Goal: Task Accomplishment & Management: Complete application form

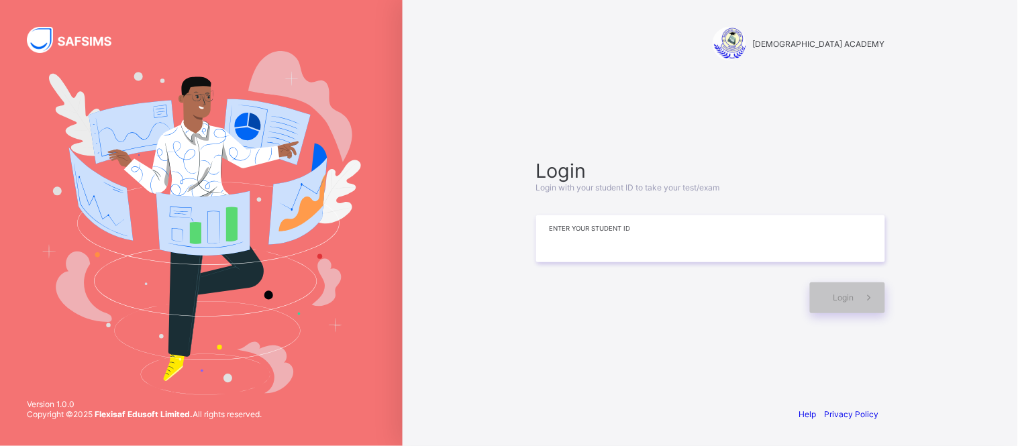
click at [562, 250] on input at bounding box center [710, 238] width 349 height 47
type input "**********"
click at [833, 303] on div "Login" at bounding box center [847, 298] width 75 height 31
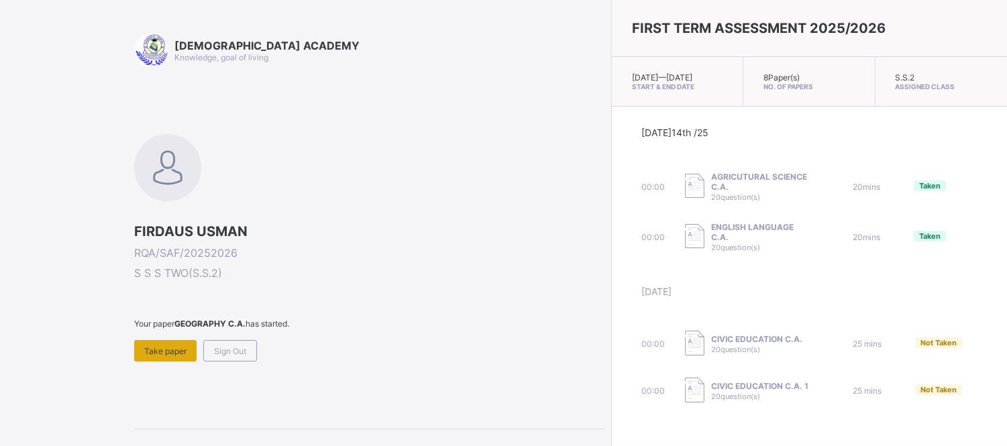
click at [158, 352] on span "Take paper" at bounding box center [165, 351] width 42 height 10
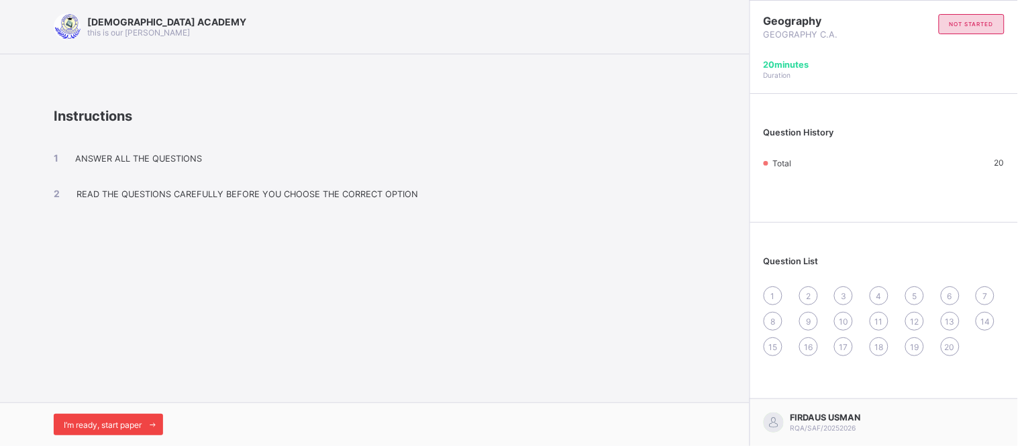
click at [136, 421] on span "I’m ready, start paper" at bounding box center [103, 425] width 78 height 10
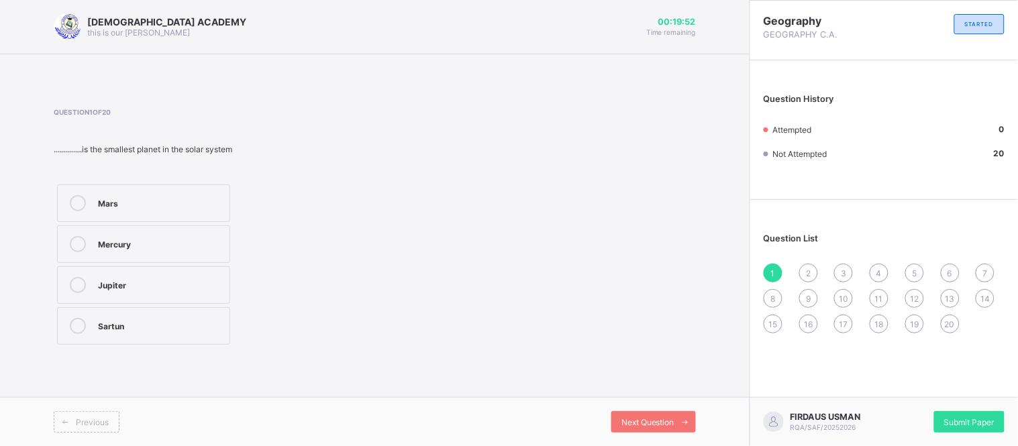
click at [165, 240] on div "Mercury" at bounding box center [160, 242] width 125 height 13
click at [809, 272] on span "2" at bounding box center [808, 273] width 5 height 10
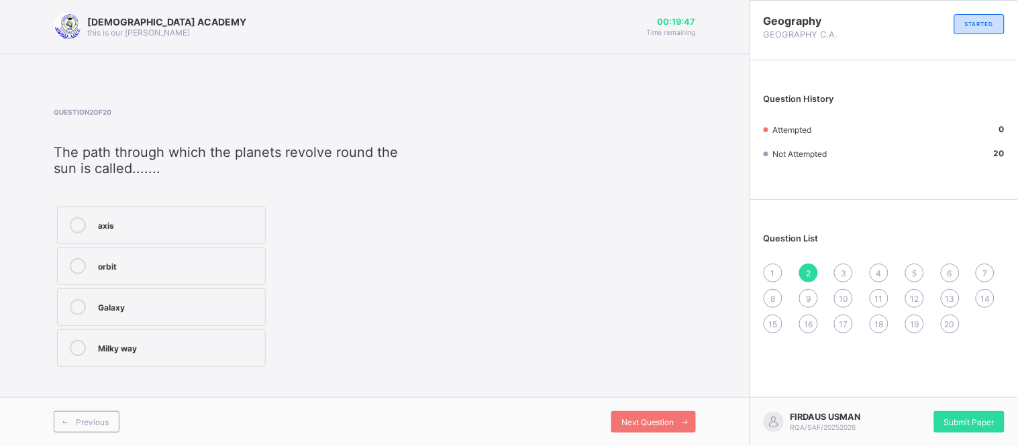
click at [770, 265] on div "1" at bounding box center [773, 273] width 19 height 19
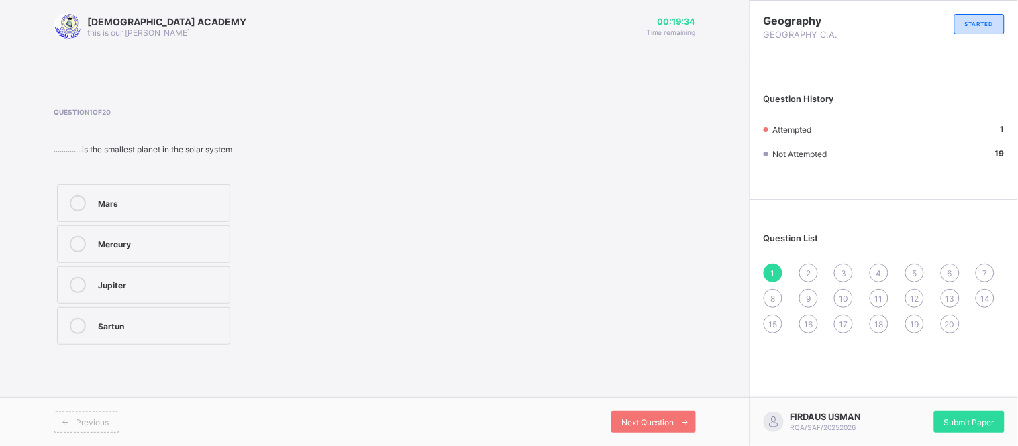
click at [202, 238] on div "Mercury" at bounding box center [160, 242] width 125 height 13
click at [813, 264] on div "2" at bounding box center [808, 273] width 19 height 19
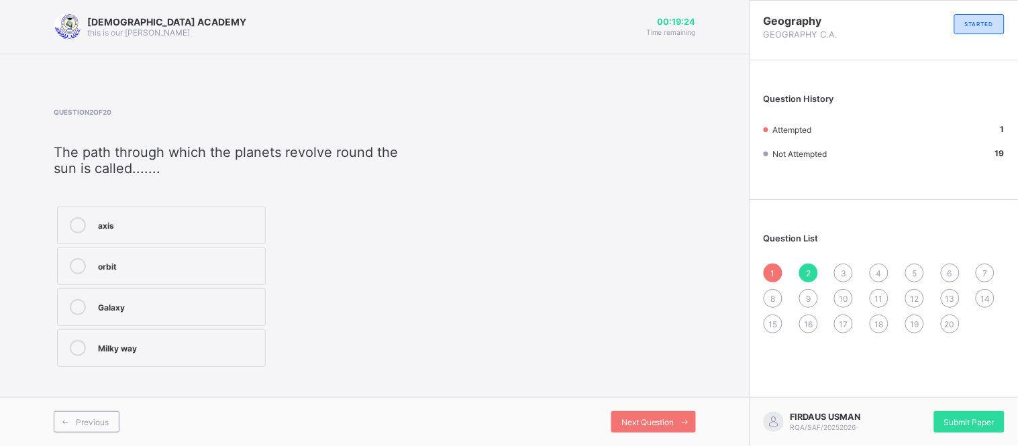
click at [150, 310] on div "Galaxy" at bounding box center [178, 305] width 160 height 13
click at [844, 265] on div "3" at bounding box center [843, 273] width 19 height 19
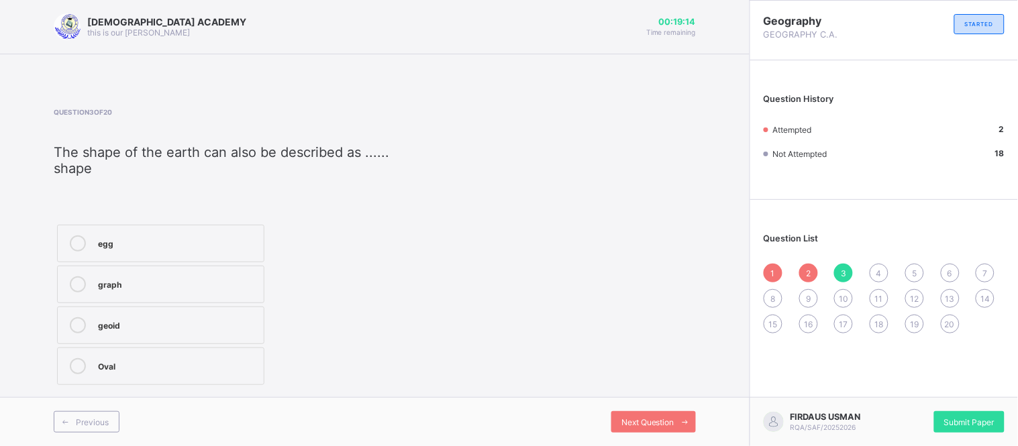
click at [215, 324] on div "geoid" at bounding box center [177, 323] width 159 height 13
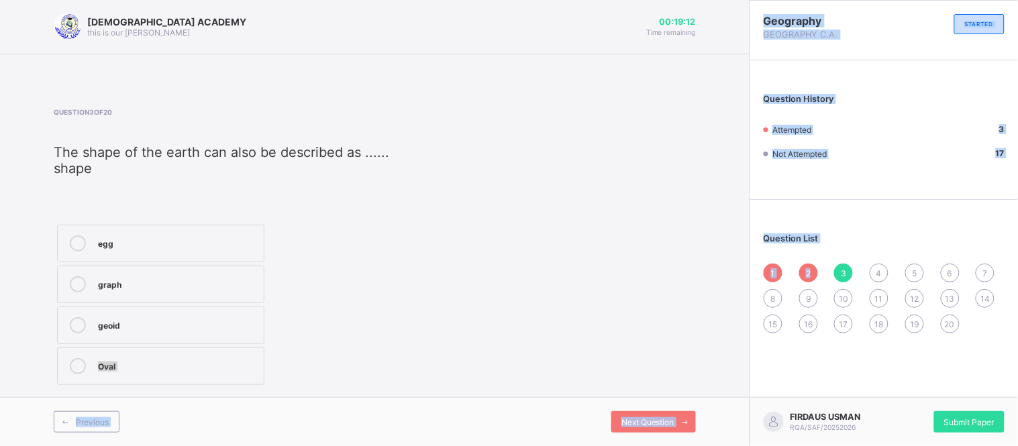
drag, startPoint x: 215, startPoint y: 324, endPoint x: 809, endPoint y: 280, distance: 595.5
click at [809, 280] on div "RAUDHATUL QUR'AN ACADEMY this is our motton 00:19:12 Time remaining Question 3 …" at bounding box center [509, 223] width 1018 height 446
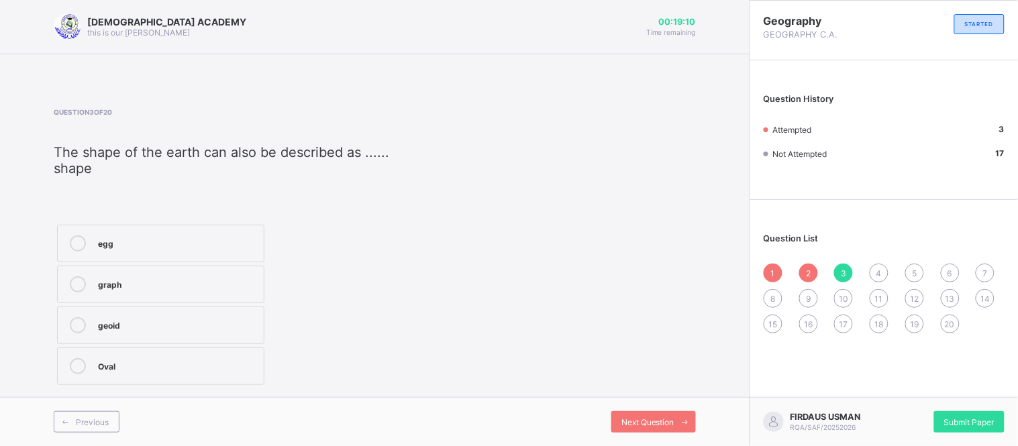
click at [878, 271] on span "4" at bounding box center [878, 273] width 5 height 10
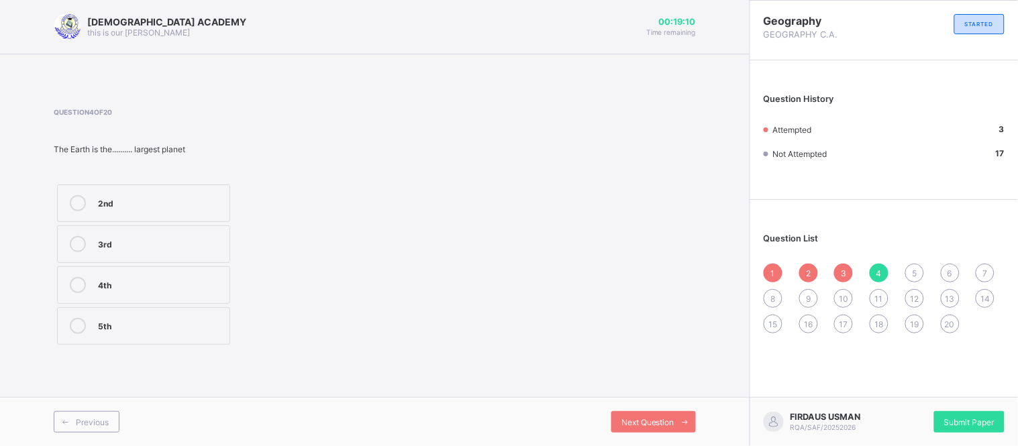
click at [878, 271] on span "4" at bounding box center [878, 273] width 5 height 10
click at [124, 242] on div "3rd" at bounding box center [160, 242] width 125 height 13
click at [915, 272] on span "5" at bounding box center [914, 273] width 5 height 10
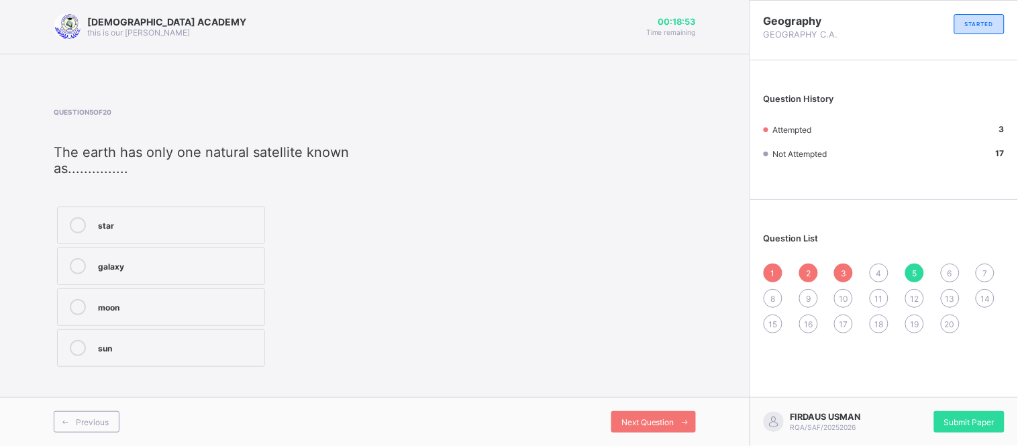
click at [881, 270] on span "4" at bounding box center [878, 273] width 5 height 10
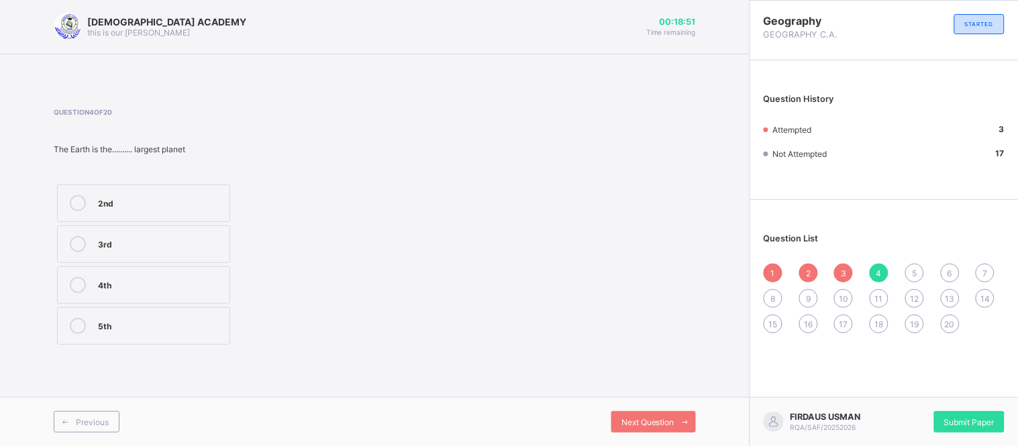
click at [186, 232] on label "3rd" at bounding box center [143, 244] width 173 height 38
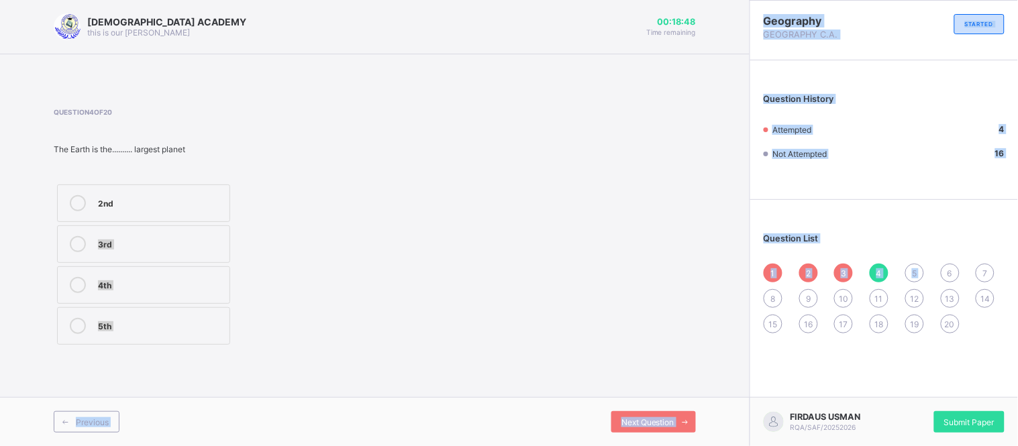
drag, startPoint x: 186, startPoint y: 232, endPoint x: 916, endPoint y: 270, distance: 731.1
click at [916, 270] on div "RAUDHATUL QUR'AN ACADEMY this is our motton 00:18:48 Time remaining Question 4 …" at bounding box center [509, 223] width 1018 height 446
click at [916, 270] on span "5" at bounding box center [914, 273] width 5 height 10
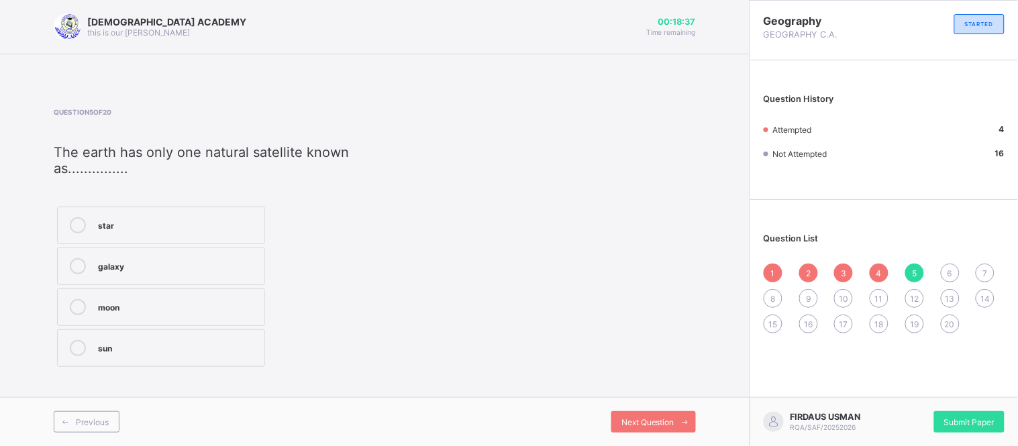
click at [184, 291] on label "moon" at bounding box center [161, 308] width 208 height 38
click at [950, 270] on span "6" at bounding box center [950, 273] width 5 height 10
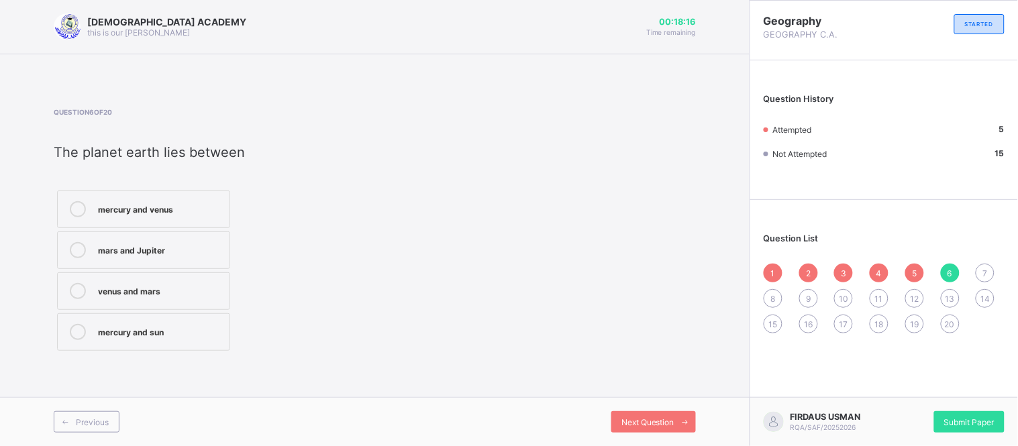
click at [185, 211] on div "mercury and venus" at bounding box center [160, 207] width 125 height 13
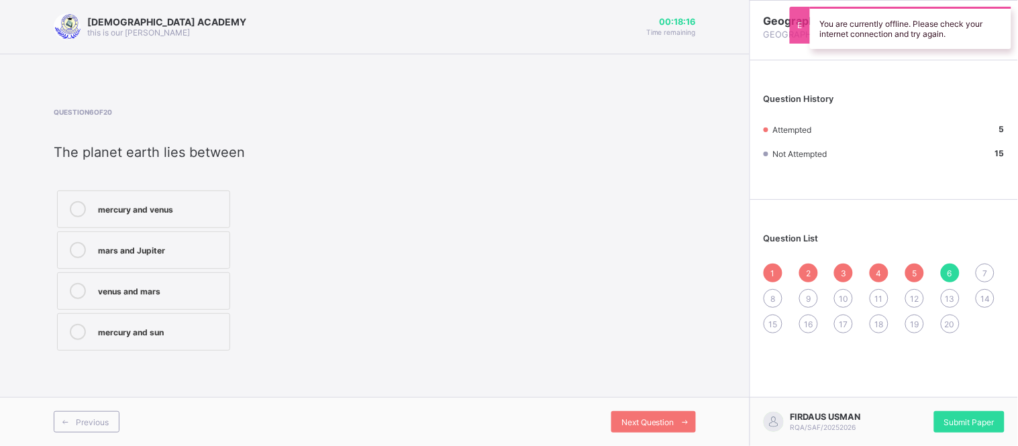
click at [185, 211] on div "mercury and venus" at bounding box center [160, 207] width 125 height 13
click at [986, 272] on span "7" at bounding box center [985, 273] width 5 height 10
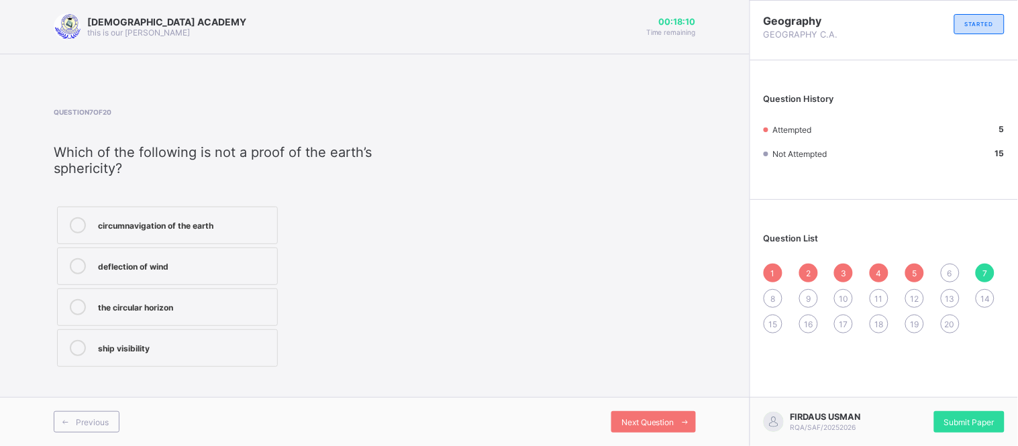
click at [950, 270] on span "6" at bounding box center [950, 273] width 5 height 10
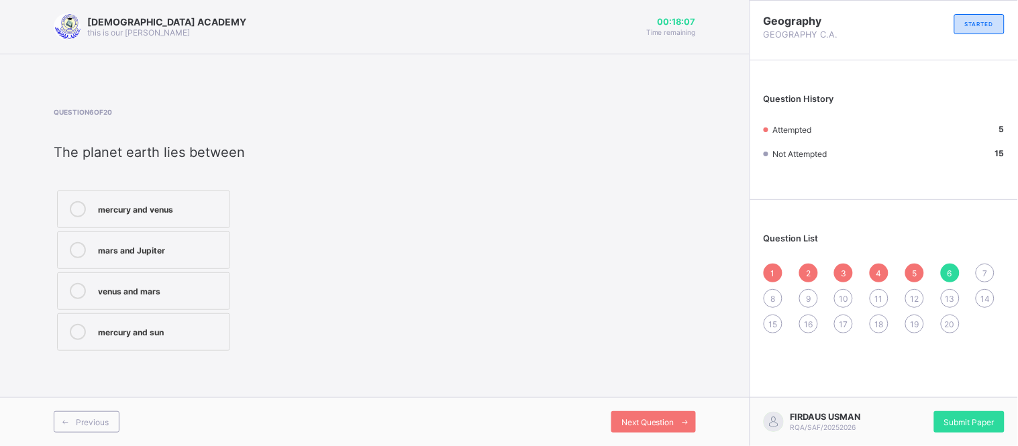
click at [197, 201] on div "mercury and venus" at bounding box center [160, 207] width 125 height 13
click at [983, 270] on span "7" at bounding box center [985, 273] width 5 height 10
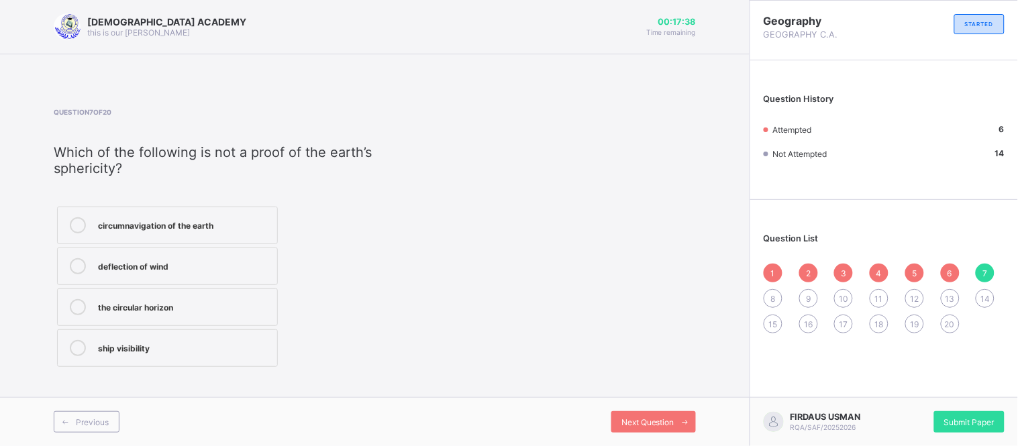
click at [318, 333] on div "circumnavigation of the earth deflection of wind the circular horizon​ ship vis…" at bounding box center [243, 286] width 379 height 167
click at [318, 329] on div "circumnavigation of the earth deflection of wind the circular horizon​ ship vis…" at bounding box center [243, 286] width 379 height 167
click at [312, 329] on div "circumnavigation of the earth deflection of wind the circular horizon​ ship vis…" at bounding box center [243, 286] width 379 height 167
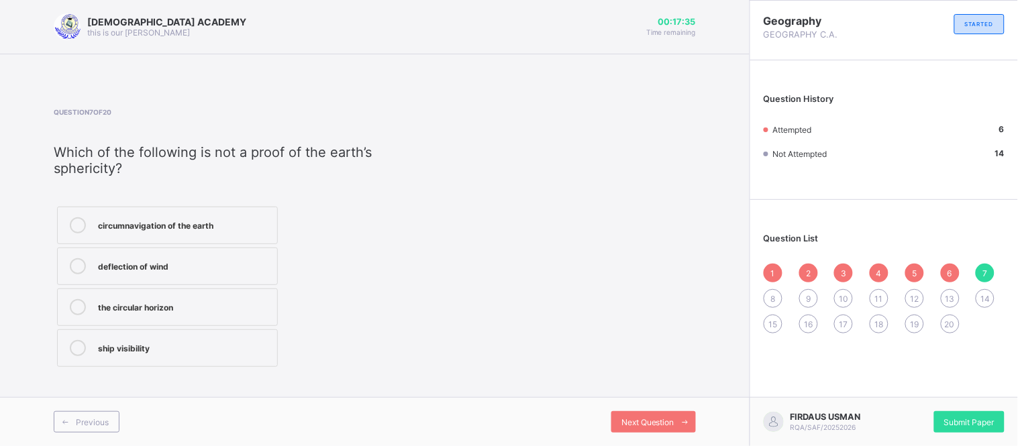
click at [312, 329] on div "circumnavigation of the earth deflection of wind the circular horizon​ ship vis…" at bounding box center [243, 286] width 379 height 167
click at [330, 356] on div "circumnavigation of the earth deflection of wind the circular horizon​ ship vis…" at bounding box center [243, 286] width 379 height 167
drag, startPoint x: 350, startPoint y: 352, endPoint x: 618, endPoint y: 248, distance: 287.9
click at [618, 248] on div "Question 7 of 20 Which of the following is not a proof of the earth’s sphericit…" at bounding box center [375, 239] width 642 height 262
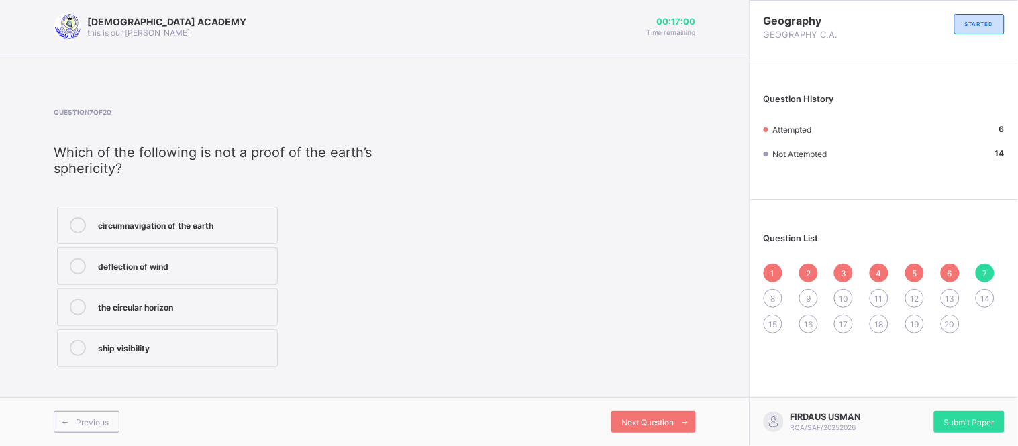
click at [246, 258] on div "deflection of wind" at bounding box center [184, 264] width 172 height 13
click at [776, 297] on div "8" at bounding box center [773, 298] width 19 height 19
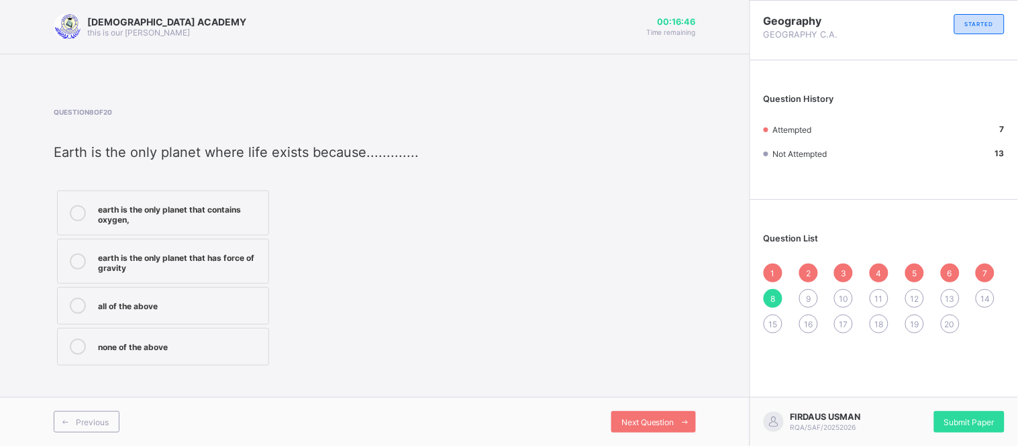
click at [205, 244] on label "earth is the only planet that has force of gravity" at bounding box center [163, 261] width 212 height 45
click at [982, 297] on span "14" at bounding box center [984, 299] width 9 height 10
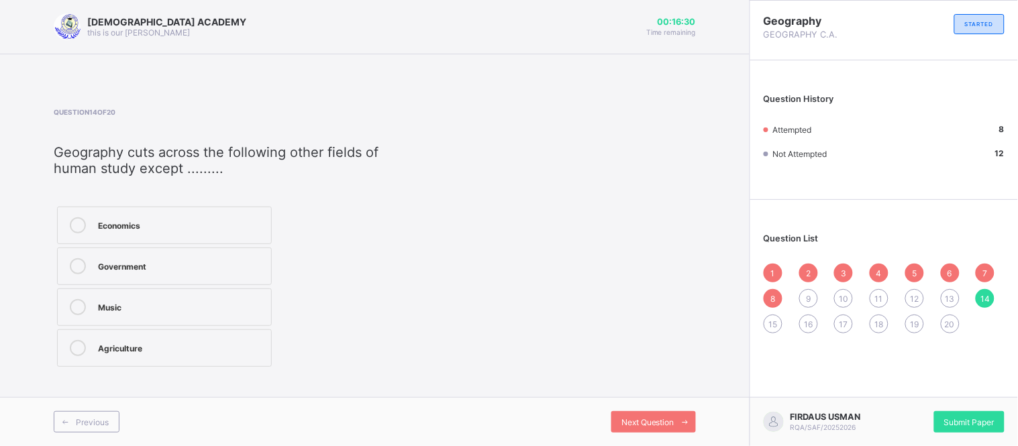
click at [209, 299] on div "Music" at bounding box center [181, 305] width 166 height 13
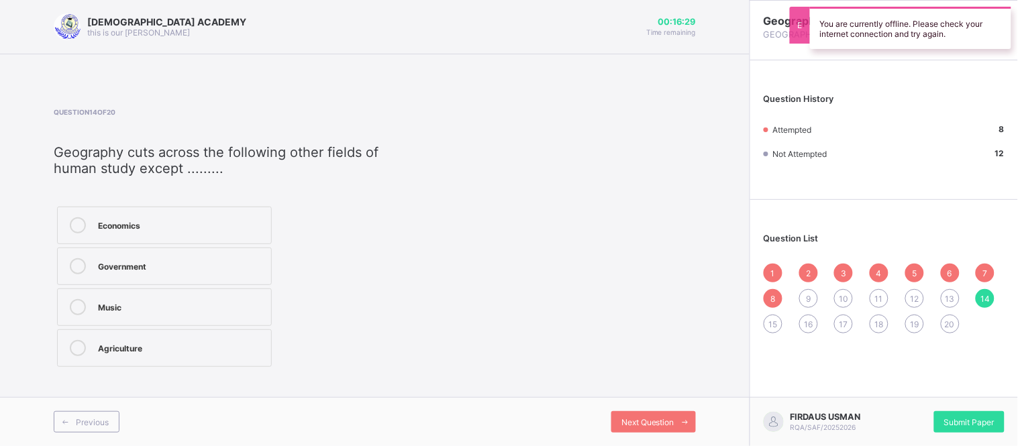
click at [209, 299] on div "Music" at bounding box center [181, 305] width 166 height 13
click at [948, 296] on span "13" at bounding box center [950, 299] width 9 height 10
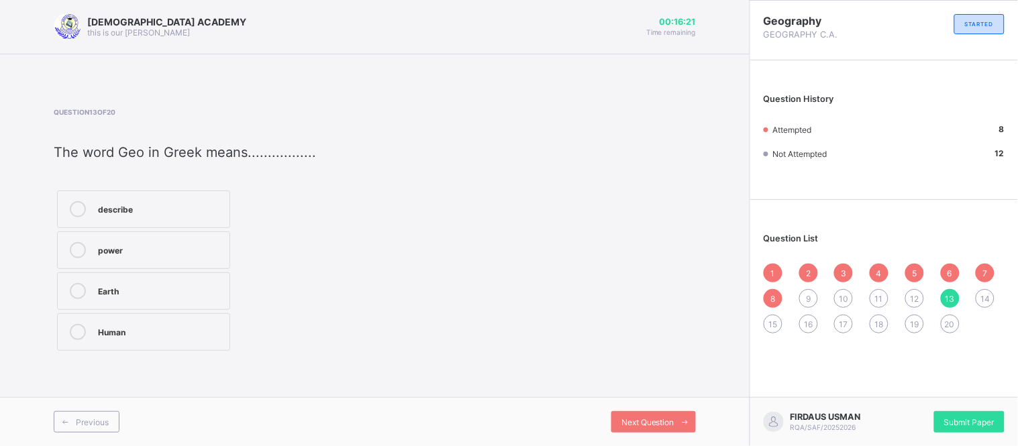
click at [180, 293] on div "Earth" at bounding box center [160, 289] width 125 height 13
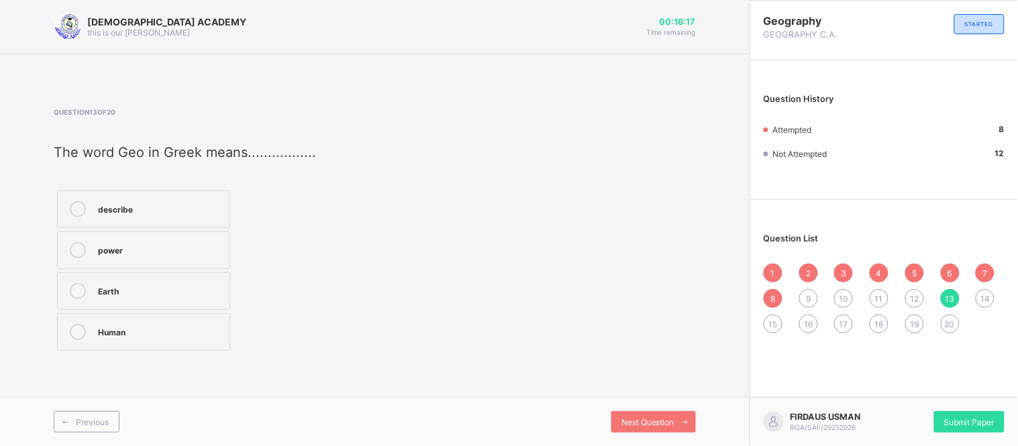
click at [915, 294] on span "12" at bounding box center [914, 299] width 9 height 10
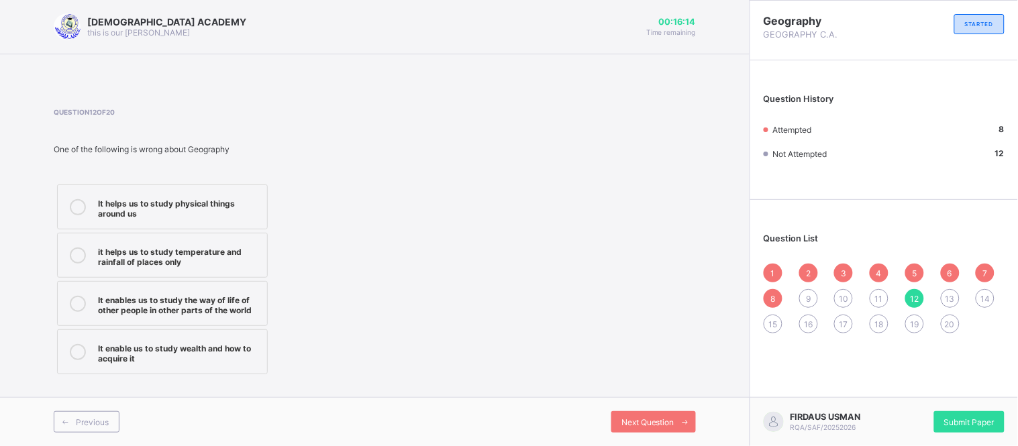
click at [944, 293] on div "13" at bounding box center [950, 298] width 19 height 19
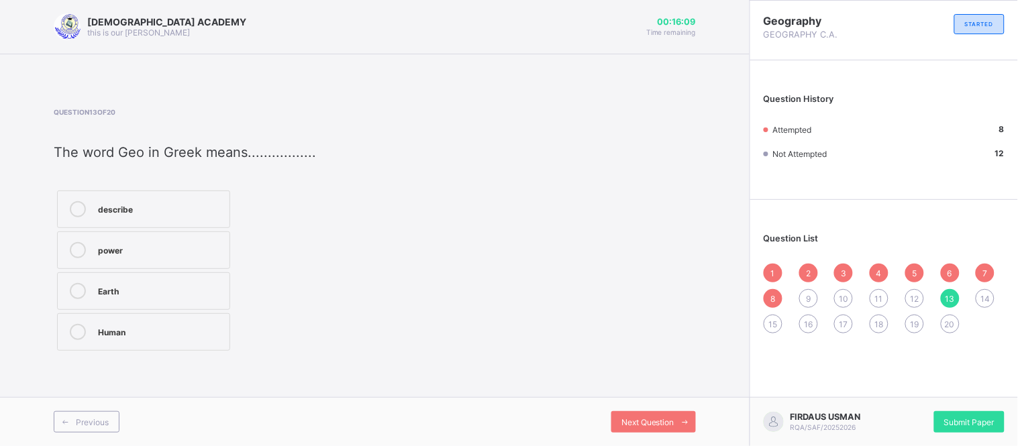
click at [213, 289] on div "Earth" at bounding box center [160, 289] width 125 height 13
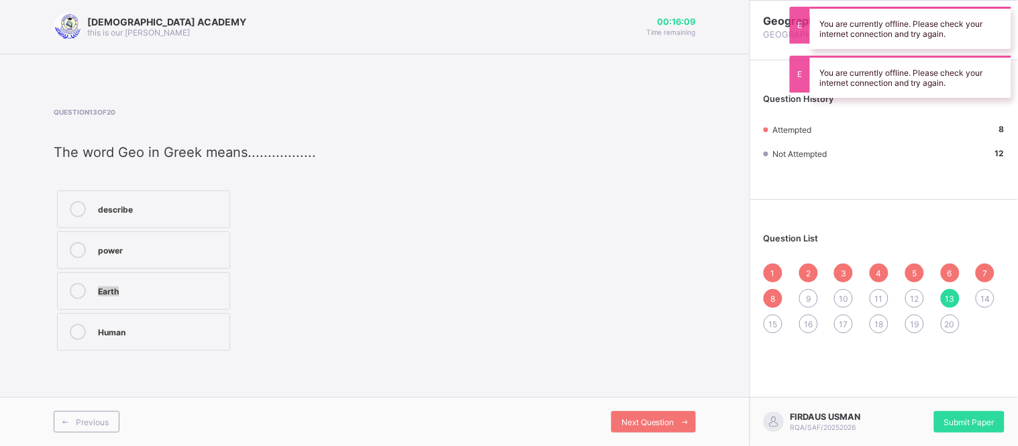
click at [213, 289] on div "Earth" at bounding box center [160, 289] width 125 height 13
click at [990, 300] on div "14" at bounding box center [985, 298] width 19 height 19
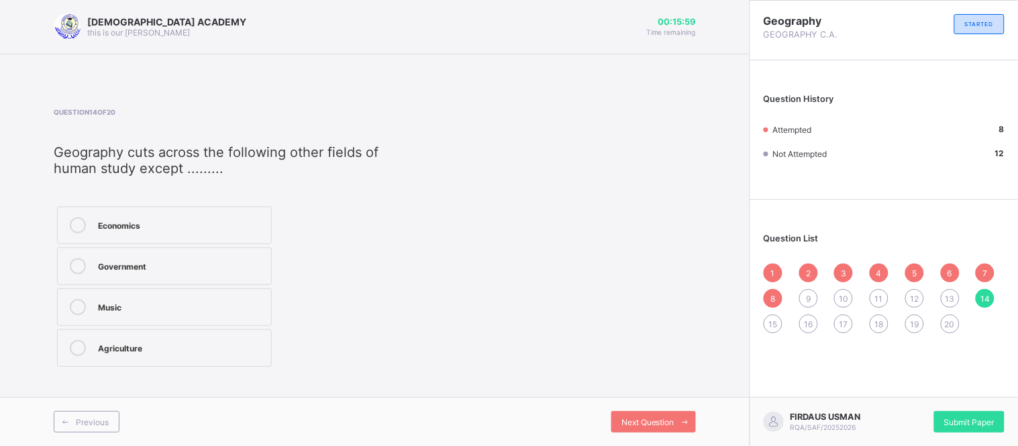
click at [231, 302] on div "Music" at bounding box center [181, 305] width 166 height 13
click at [950, 294] on span "13" at bounding box center [950, 299] width 9 height 10
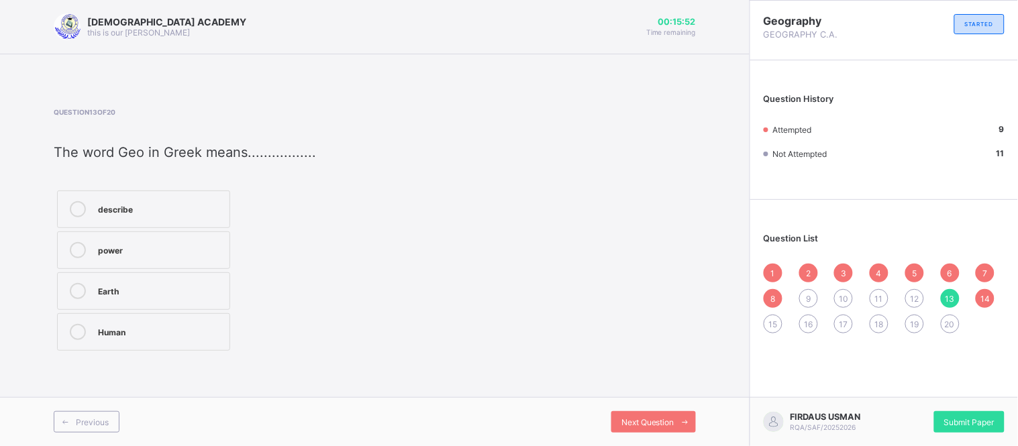
click at [173, 295] on div "Earth" at bounding box center [160, 289] width 125 height 13
click at [913, 300] on span "12" at bounding box center [914, 299] width 9 height 10
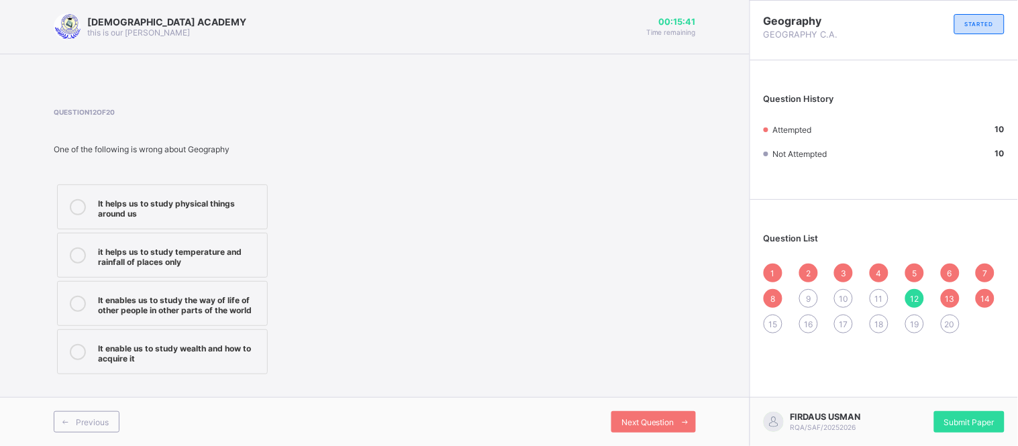
click at [223, 248] on div "it helps us to study temperature and rainfall of places only" at bounding box center [179, 255] width 162 height 23
click at [251, 373] on div "It helps us to study physical things around us it helps us to study temperature…" at bounding box center [162, 279] width 217 height 197
click at [995, 273] on div "7" at bounding box center [985, 273] width 19 height 19
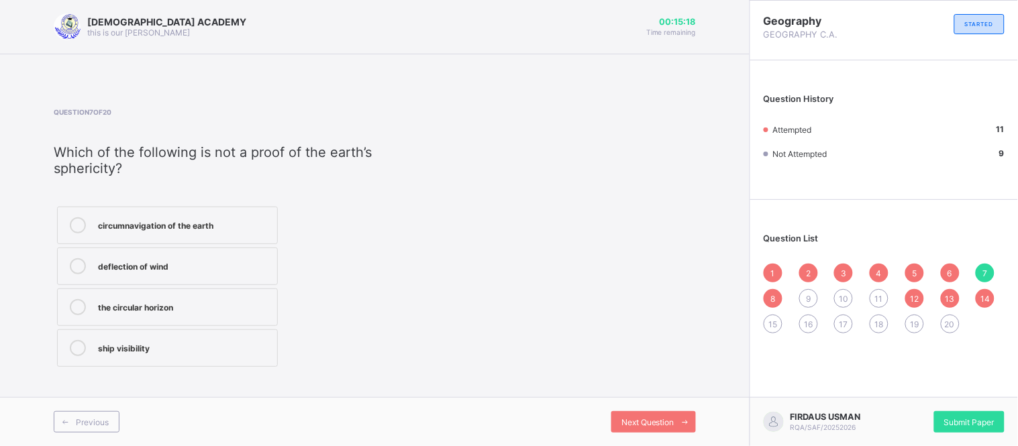
click at [877, 297] on span "11" at bounding box center [879, 299] width 8 height 10
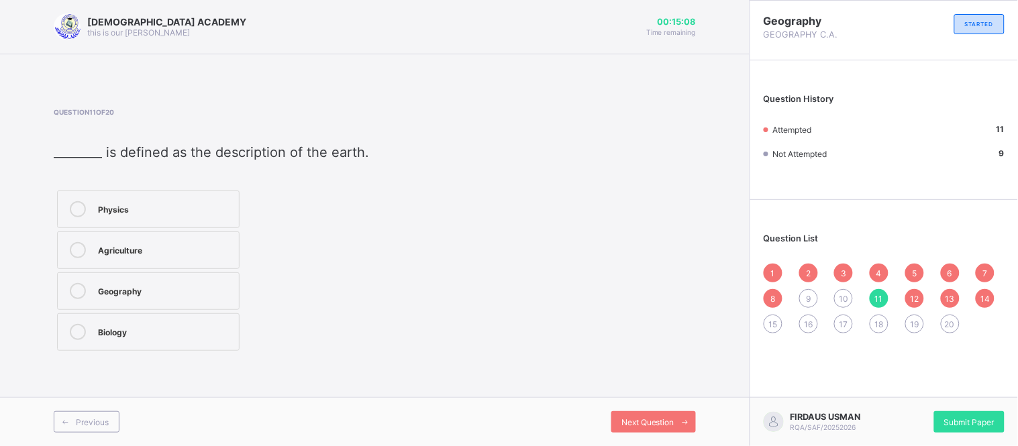
click at [917, 294] on span "12" at bounding box center [914, 299] width 9 height 10
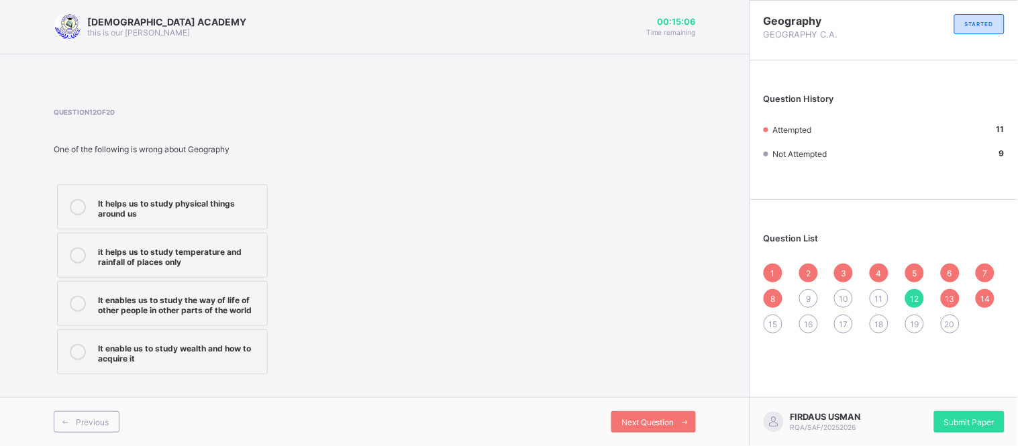
click at [917, 294] on span "12" at bounding box center [914, 299] width 9 height 10
click at [232, 266] on label "it helps us to study temperature and rainfall of places only" at bounding box center [162, 255] width 211 height 45
click at [882, 301] on span "11" at bounding box center [879, 299] width 8 height 10
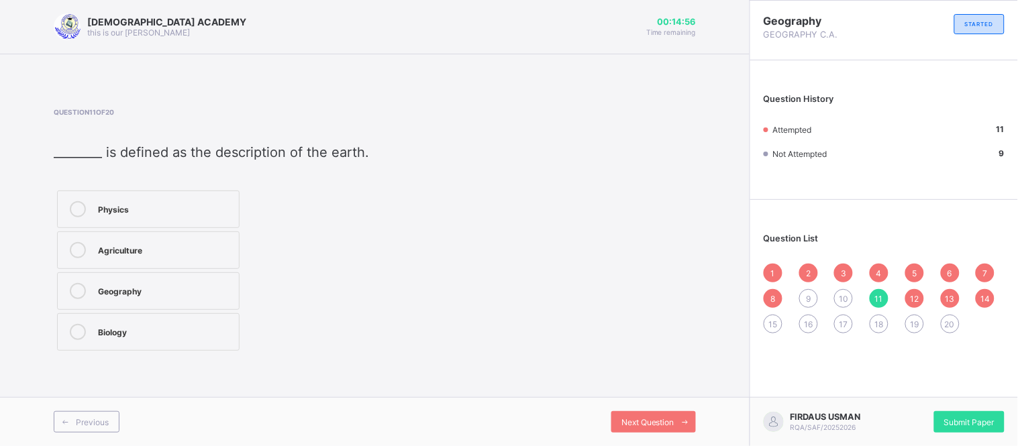
click at [882, 301] on span "11" at bounding box center [879, 299] width 8 height 10
click at [172, 295] on div "Geography" at bounding box center [165, 289] width 134 height 13
click at [843, 299] on span "10" at bounding box center [843, 299] width 9 height 10
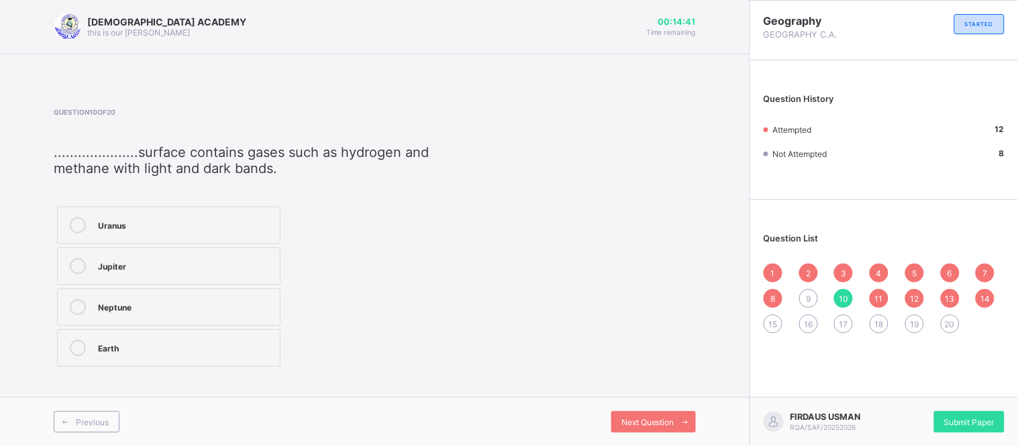
click at [843, 299] on span "10" at bounding box center [843, 299] width 9 height 10
click at [224, 264] on div "Jupiter" at bounding box center [185, 264] width 175 height 13
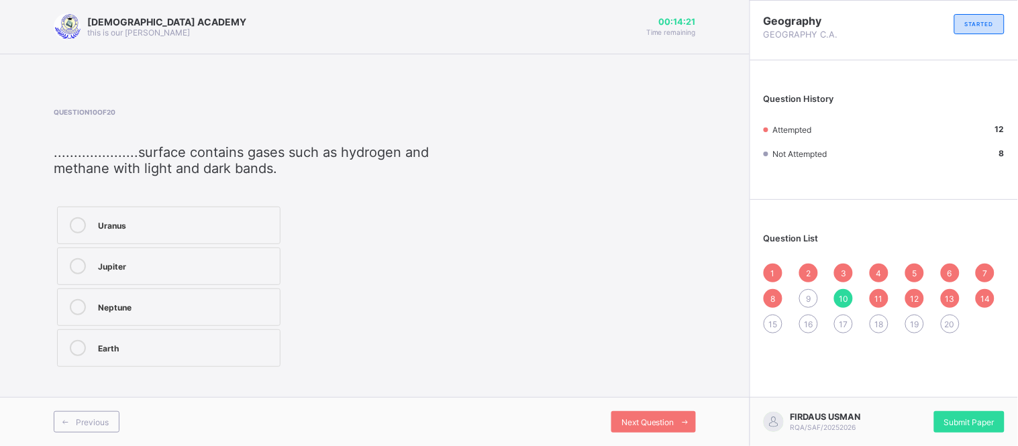
click at [803, 303] on div "9" at bounding box center [808, 298] width 19 height 19
click at [158, 299] on div "Mars" at bounding box center [179, 305] width 162 height 13
click at [158, 304] on div "Mars" at bounding box center [179, 305] width 162 height 13
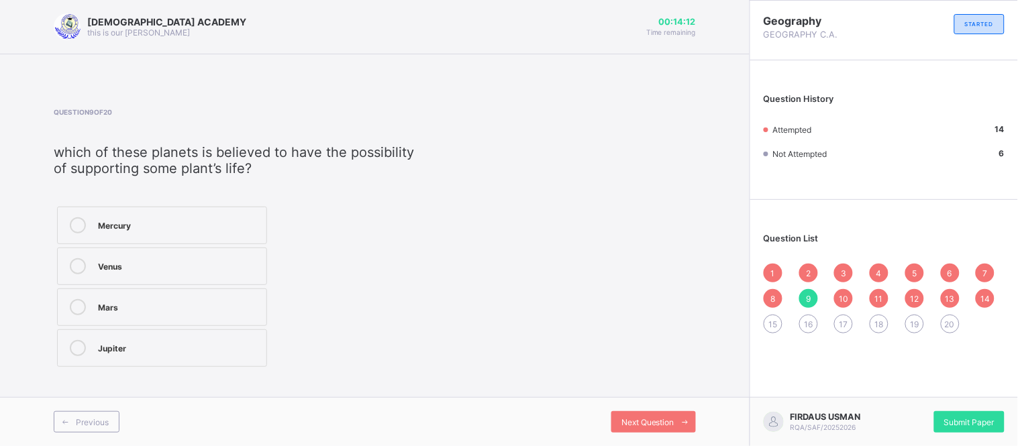
click at [158, 304] on div "Mars" at bounding box center [179, 305] width 162 height 13
click at [954, 300] on span "13" at bounding box center [950, 299] width 9 height 10
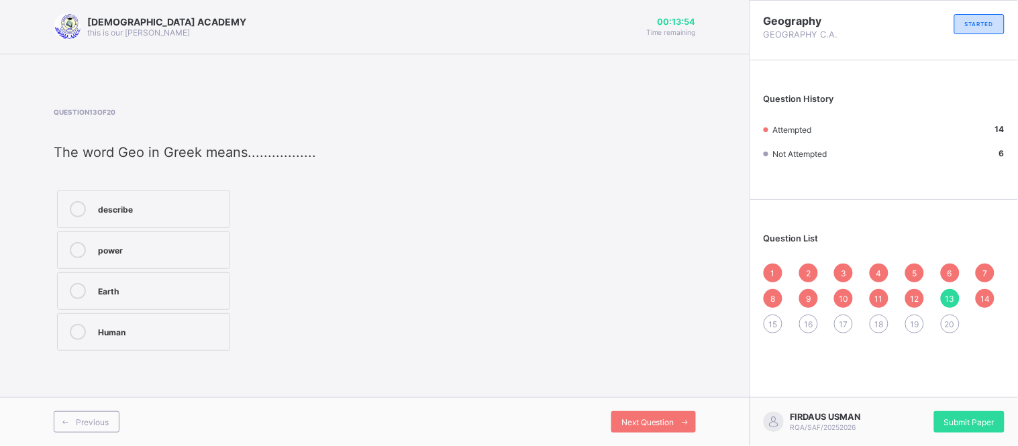
click at [984, 294] on span "14" at bounding box center [984, 299] width 9 height 10
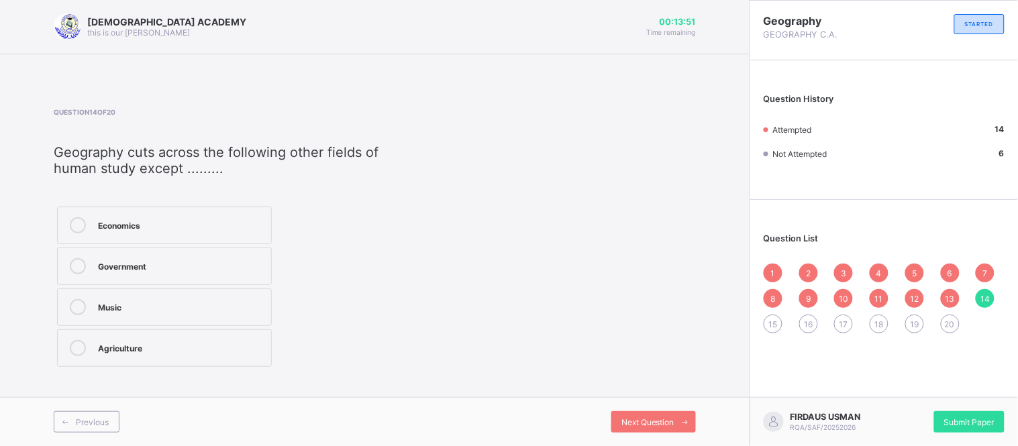
click at [917, 303] on div "12" at bounding box center [914, 298] width 19 height 19
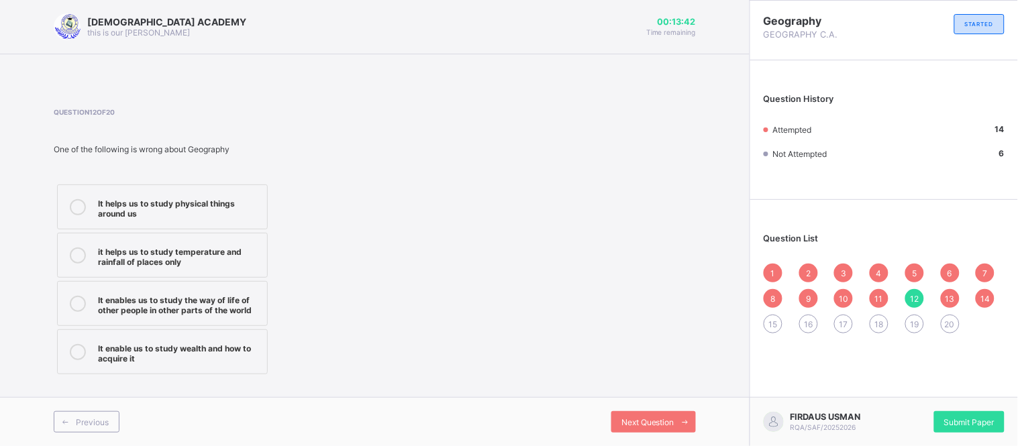
click at [181, 342] on div "It enable us to study wealth and how to acquire it" at bounding box center [179, 351] width 162 height 23
click at [679, 423] on span at bounding box center [684, 421] width 21 height 21
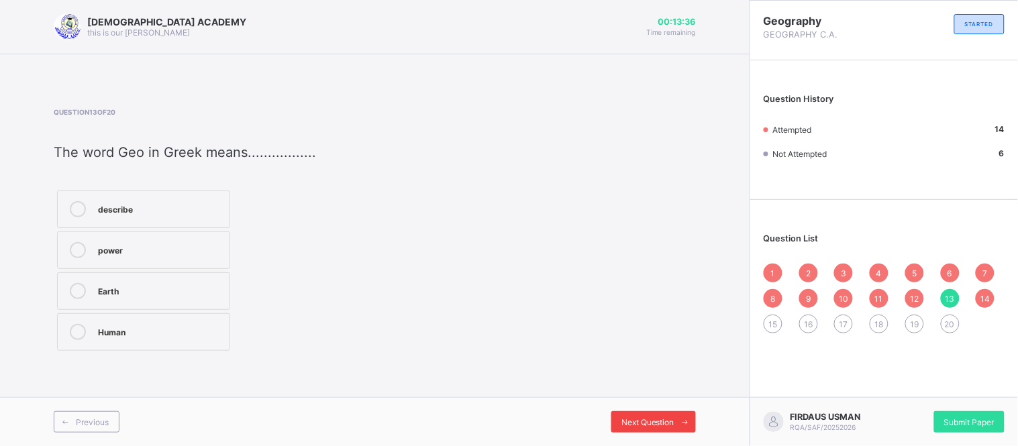
click at [679, 423] on span at bounding box center [684, 421] width 21 height 21
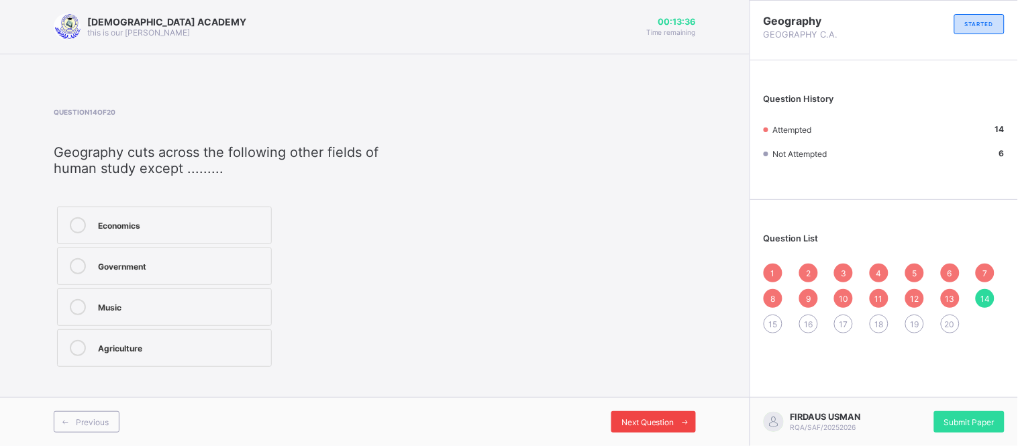
click at [679, 423] on span at bounding box center [684, 421] width 21 height 21
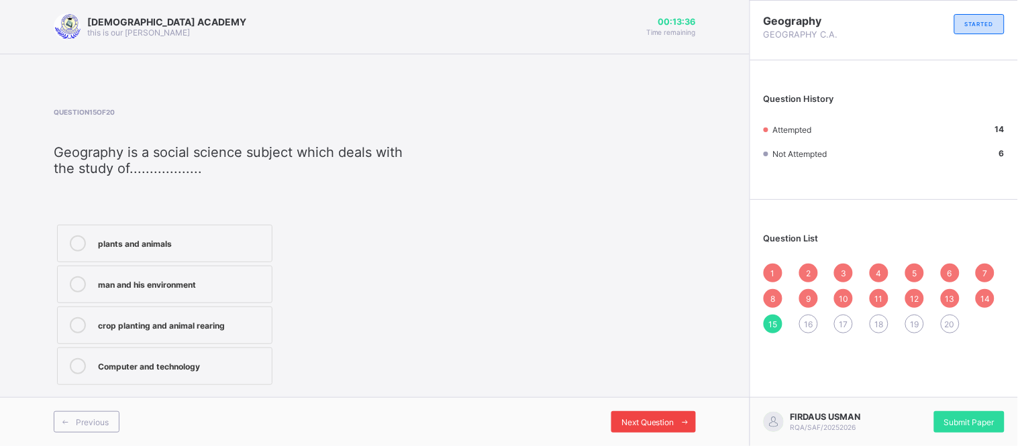
click at [679, 423] on span at bounding box center [684, 421] width 21 height 21
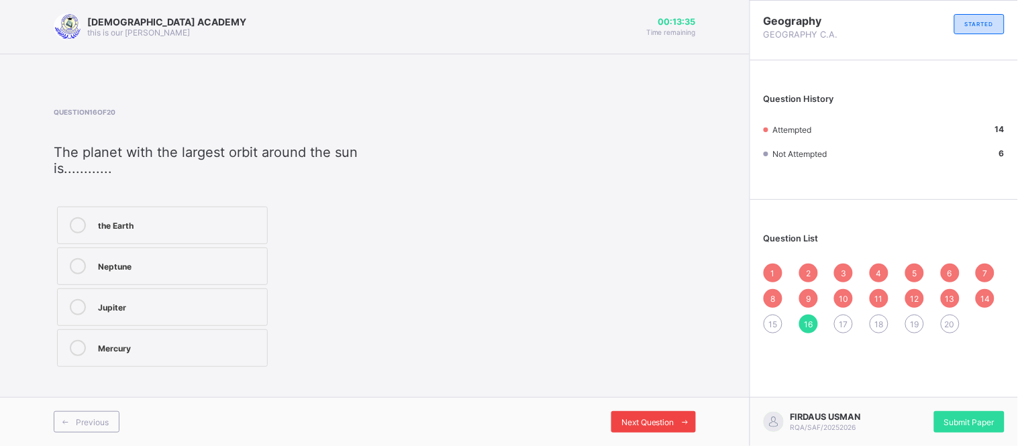
click at [679, 423] on span at bounding box center [684, 421] width 21 height 21
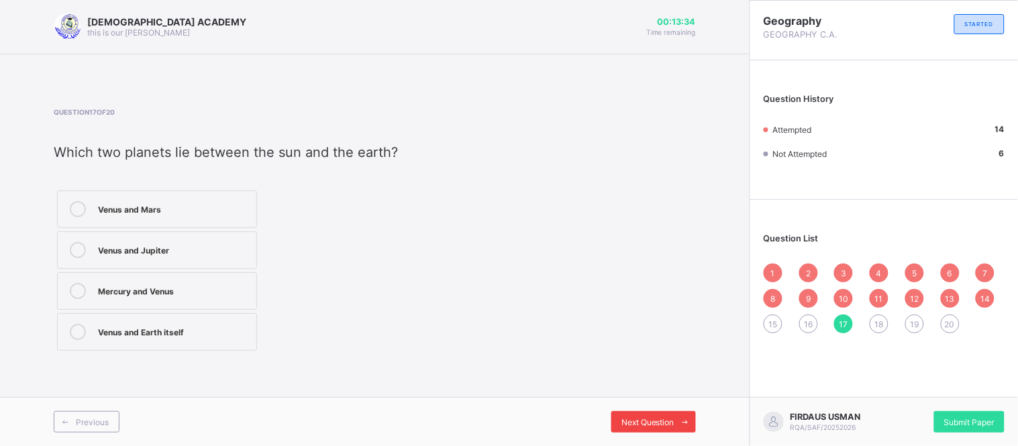
click at [679, 423] on span at bounding box center [684, 421] width 21 height 21
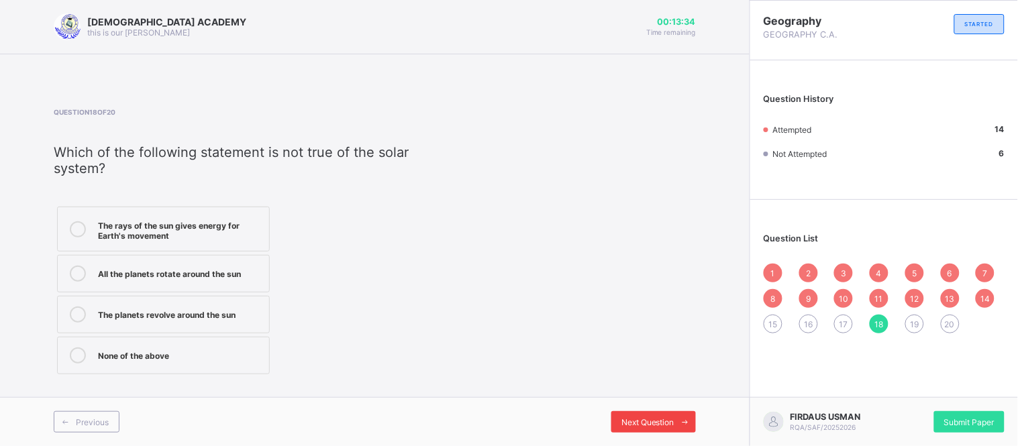
click at [679, 423] on span at bounding box center [684, 421] width 21 height 21
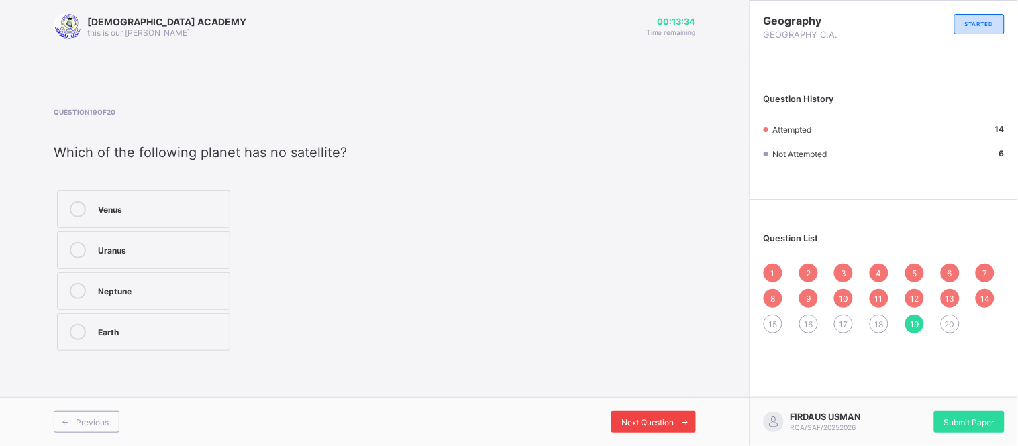
click at [679, 423] on span at bounding box center [684, 421] width 21 height 21
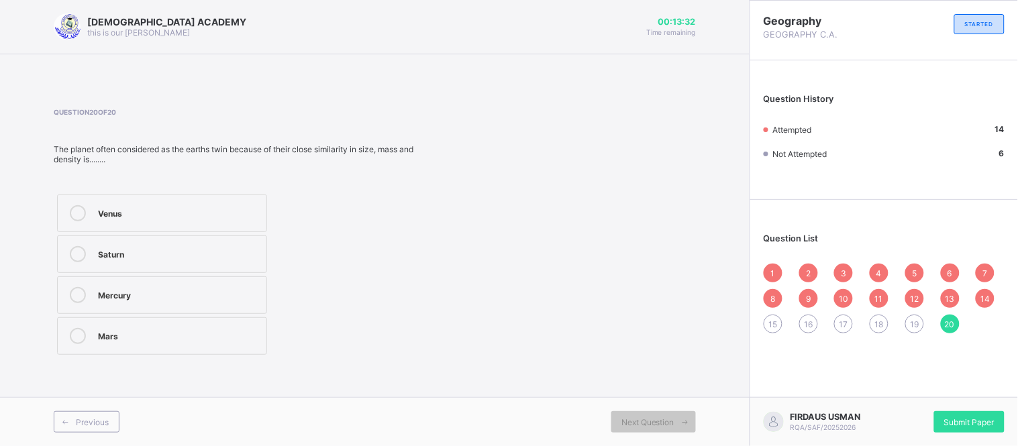
click at [775, 325] on span "15" at bounding box center [773, 324] width 9 height 10
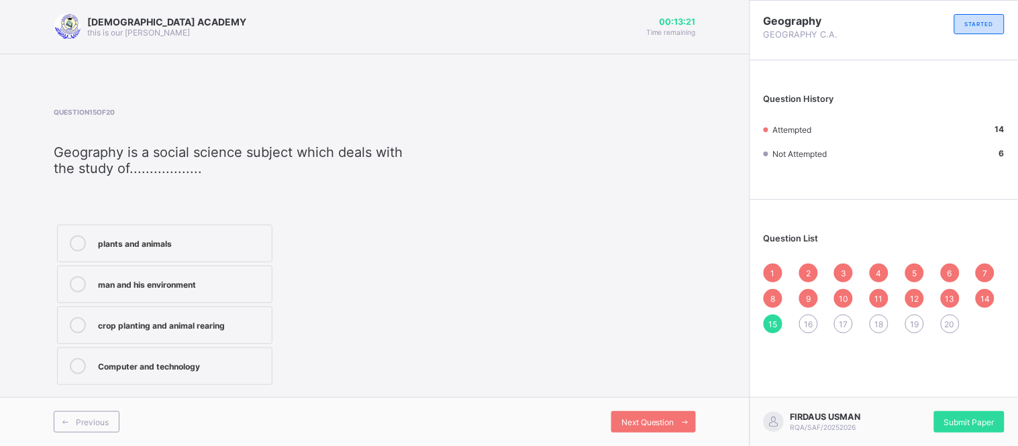
click at [216, 280] on div "man and his environment" at bounding box center [181, 282] width 167 height 13
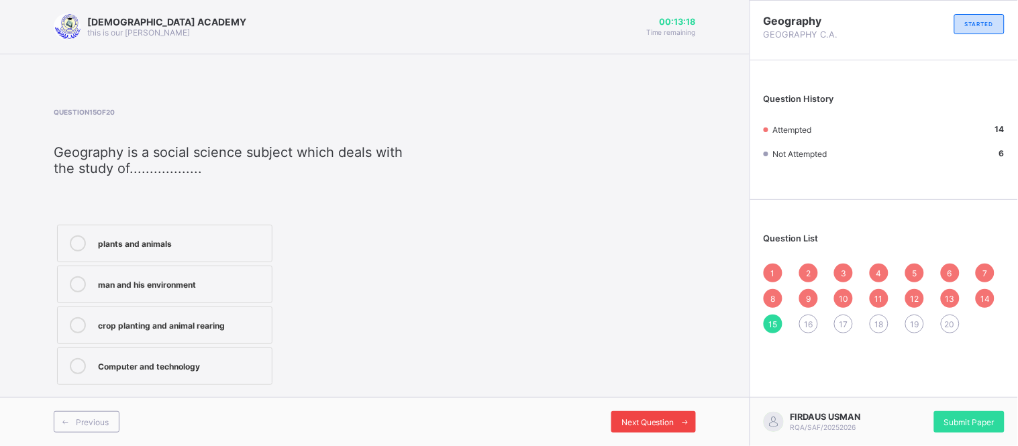
click at [647, 417] on span "Next Question" at bounding box center [647, 422] width 53 height 10
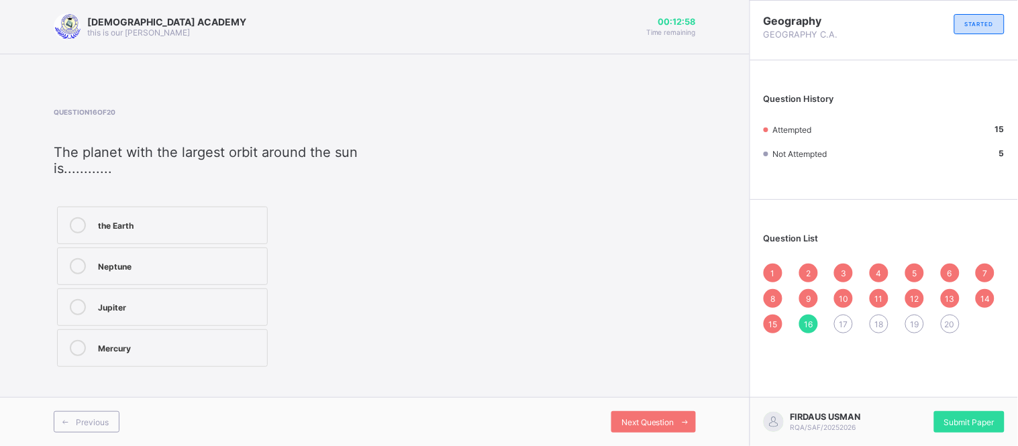
click at [305, 298] on div "the Earth Neptune Jupiter Mercury" at bounding box center [235, 286] width 362 height 167
click at [168, 248] on label "Neptune" at bounding box center [162, 267] width 211 height 38
click at [656, 413] on div "Next Question" at bounding box center [653, 421] width 85 height 21
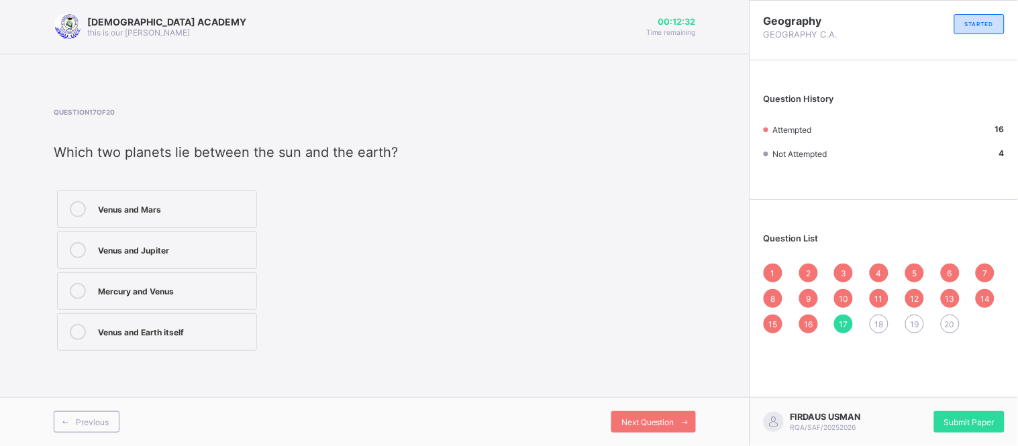
click at [230, 287] on div "Mercury and Venus" at bounding box center [174, 289] width 152 height 13
click at [686, 415] on span at bounding box center [684, 421] width 21 height 21
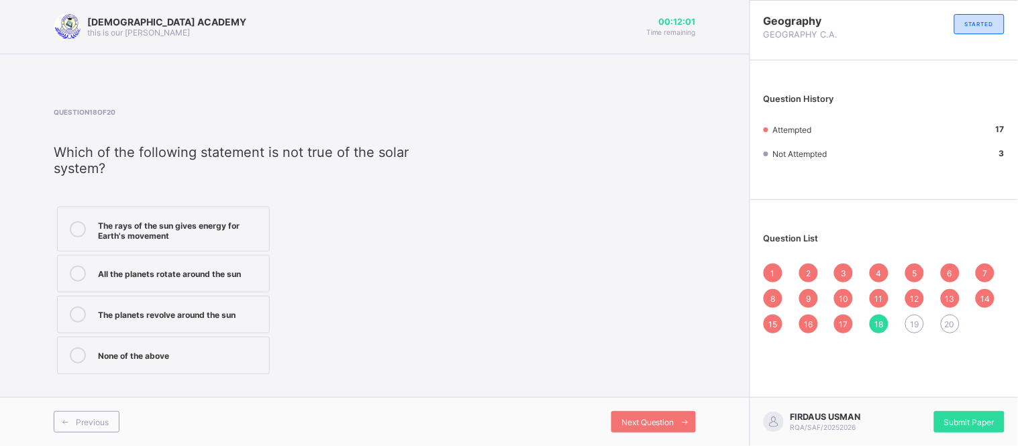
click at [201, 217] on div "The rays of the sun gives energy for Earth's movement" at bounding box center [180, 228] width 164 height 23
click at [686, 421] on icon at bounding box center [685, 422] width 10 height 9
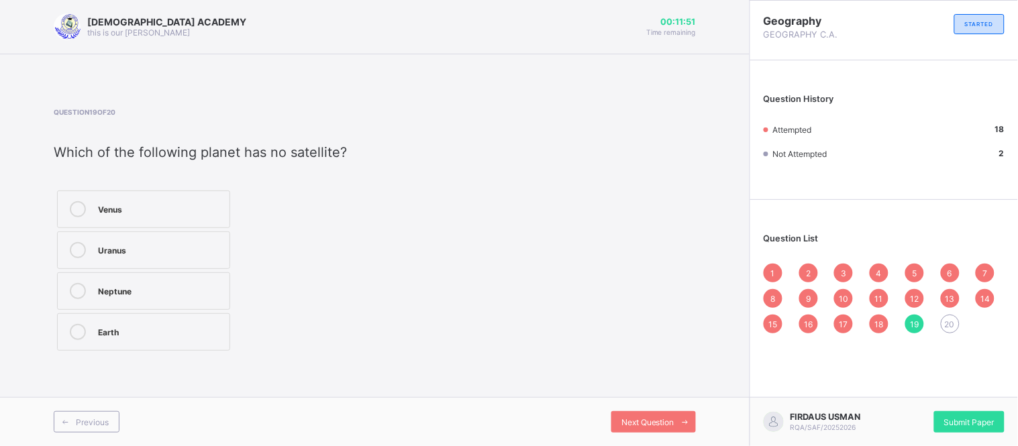
click at [399, 329] on div "Question 19 of 20 Which of the following planet has no satellite? Venus Uranus …" at bounding box center [375, 231] width 642 height 246
click at [193, 237] on label "Uranus" at bounding box center [143, 251] width 173 height 38
click at [682, 420] on icon at bounding box center [685, 422] width 10 height 9
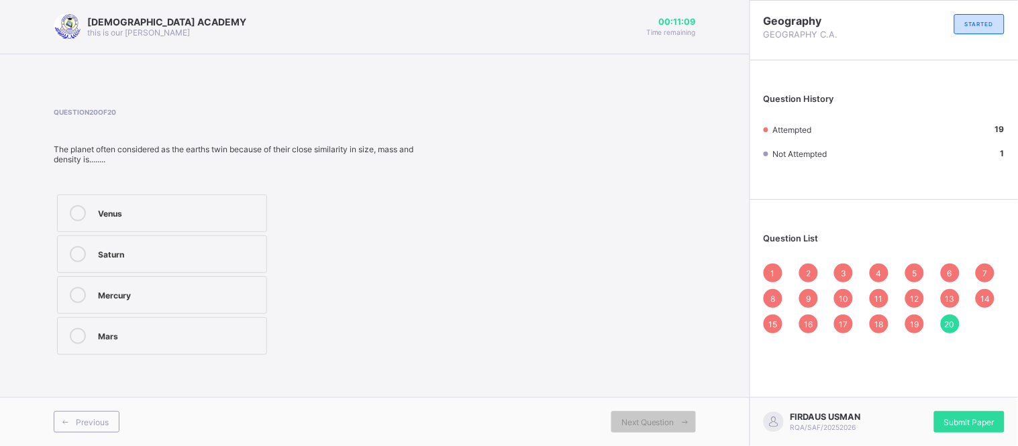
click at [118, 263] on label "Saturn" at bounding box center [162, 255] width 210 height 38
click at [950, 419] on span "Submit Paper" at bounding box center [969, 422] width 50 height 10
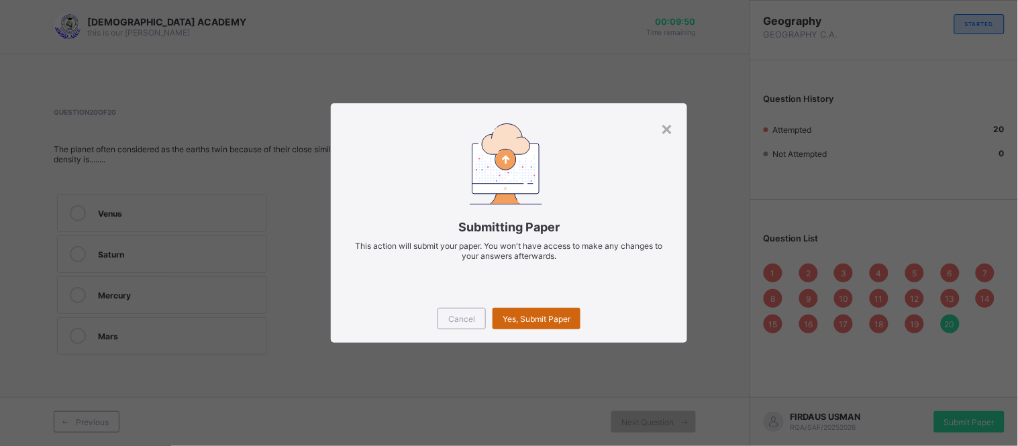
click at [528, 319] on span "Yes, Submit Paper" at bounding box center [537, 319] width 68 height 10
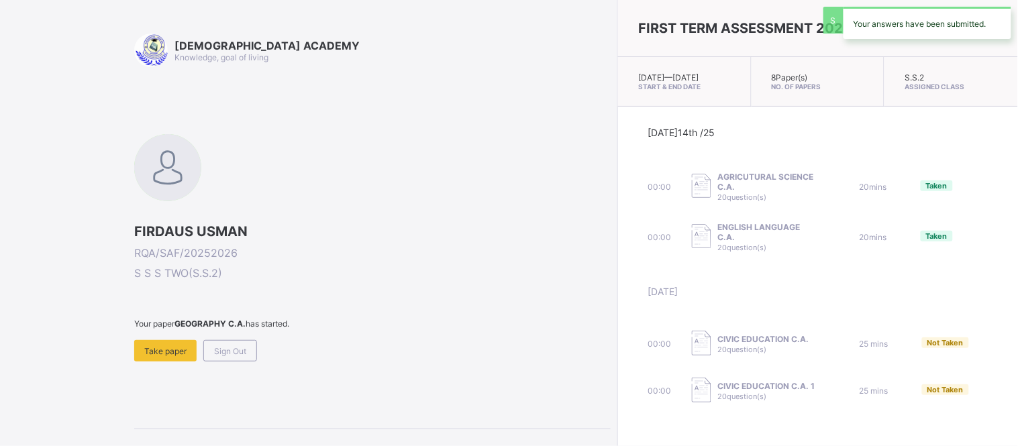
click at [618, 319] on div "Today 14th /25 00:00 AGRICUTURAL SCIENCE C.A. 20 question(s) 20 mins Taken 00:0…" at bounding box center [818, 266] width 400 height 318
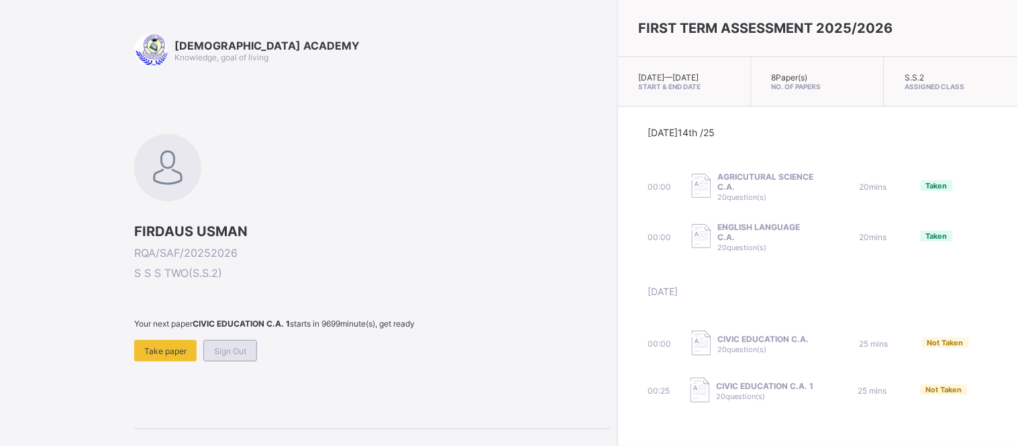
click at [225, 350] on span "Sign Out" at bounding box center [230, 351] width 32 height 10
